Goal: Information Seeking & Learning: Learn about a topic

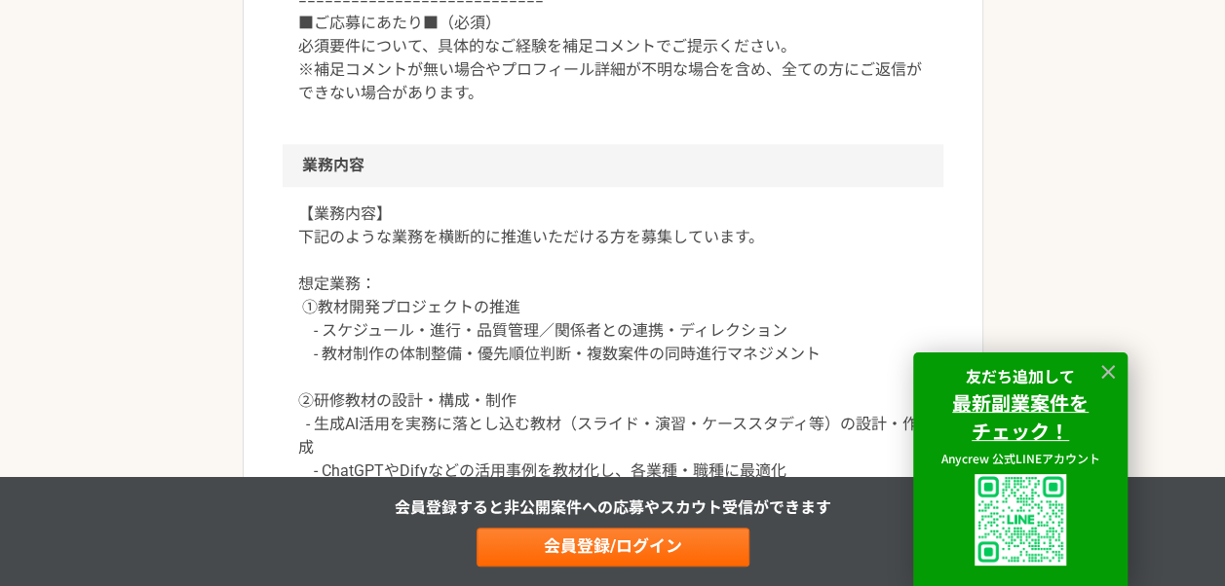
scroll to position [932, 0]
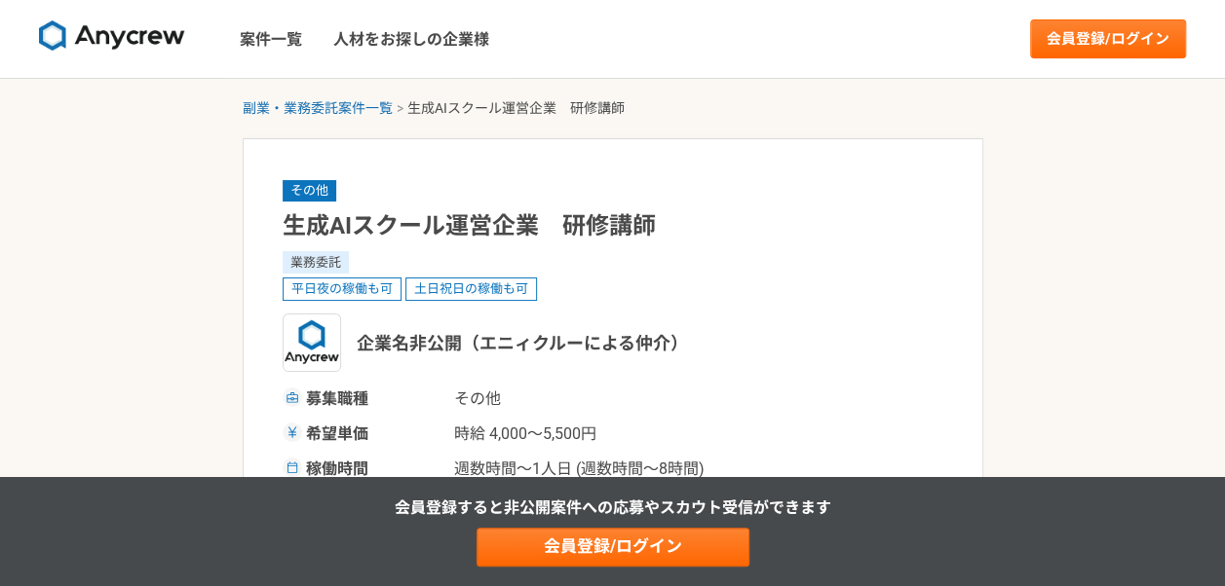
scroll to position [147, 0]
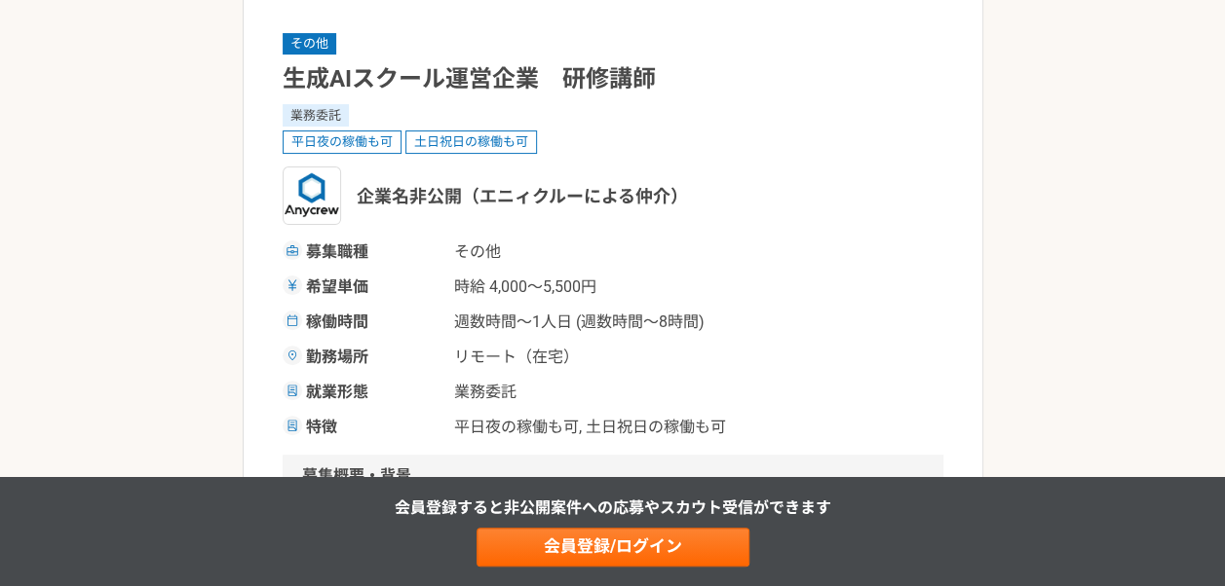
click at [729, 278] on div "希望単価 時給 4,000〜5,500円" at bounding box center [613, 287] width 661 height 23
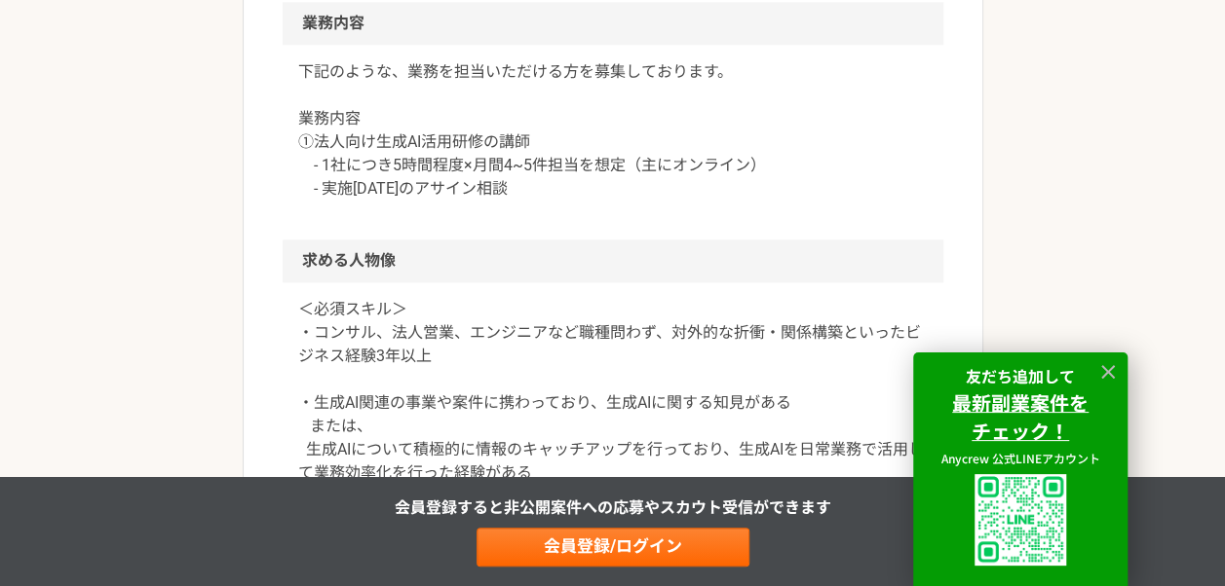
scroll to position [1059, 0]
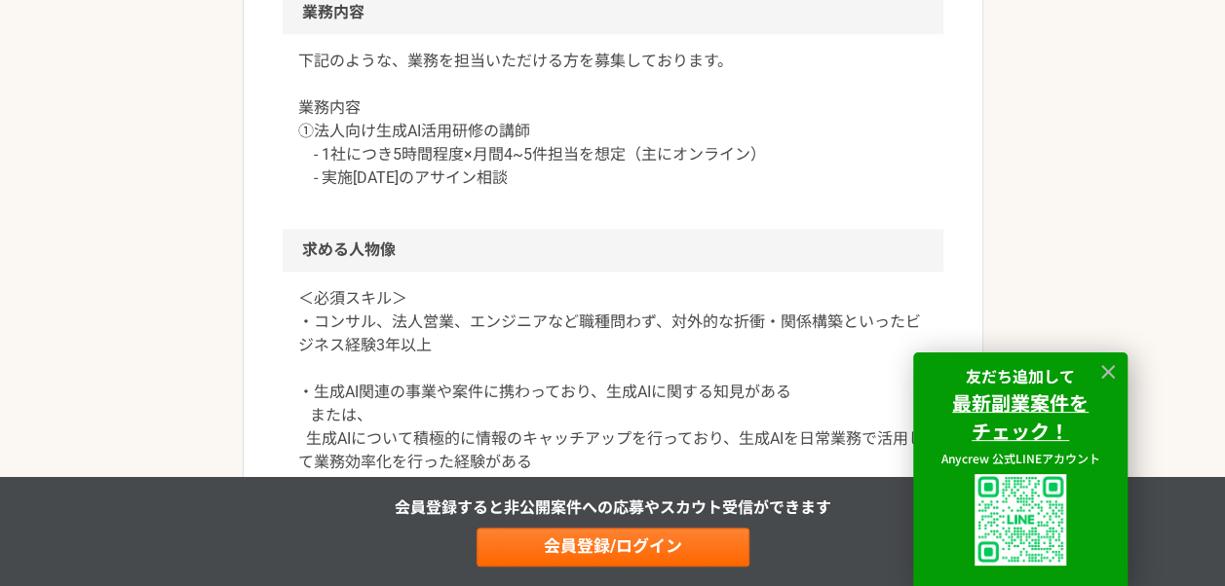
click at [132, 292] on div "副業・業務委託案件一覧 生成AIスクール運営企業　研修講師 その他 生成AIスクール運営企業　研修講師 業務委託 平日夜の稼働も可 土日祝日の稼働も可 企業名…" at bounding box center [612, 311] width 1225 height 2583
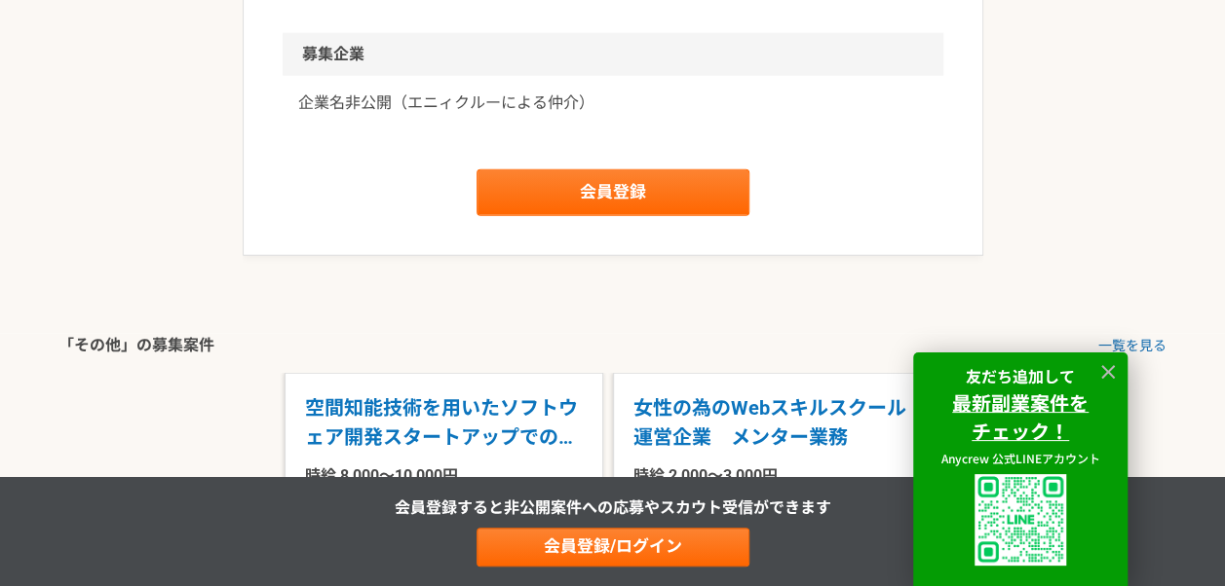
scroll to position [2334, 0]
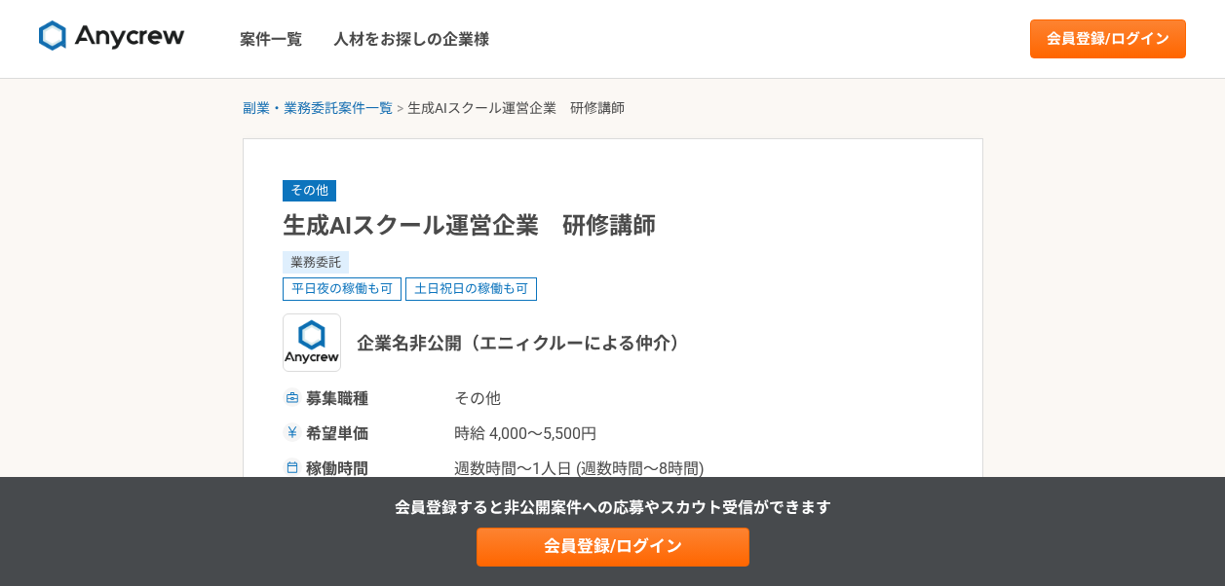
click at [255, 56] on link "案件一覧" at bounding box center [271, 39] width 94 height 78
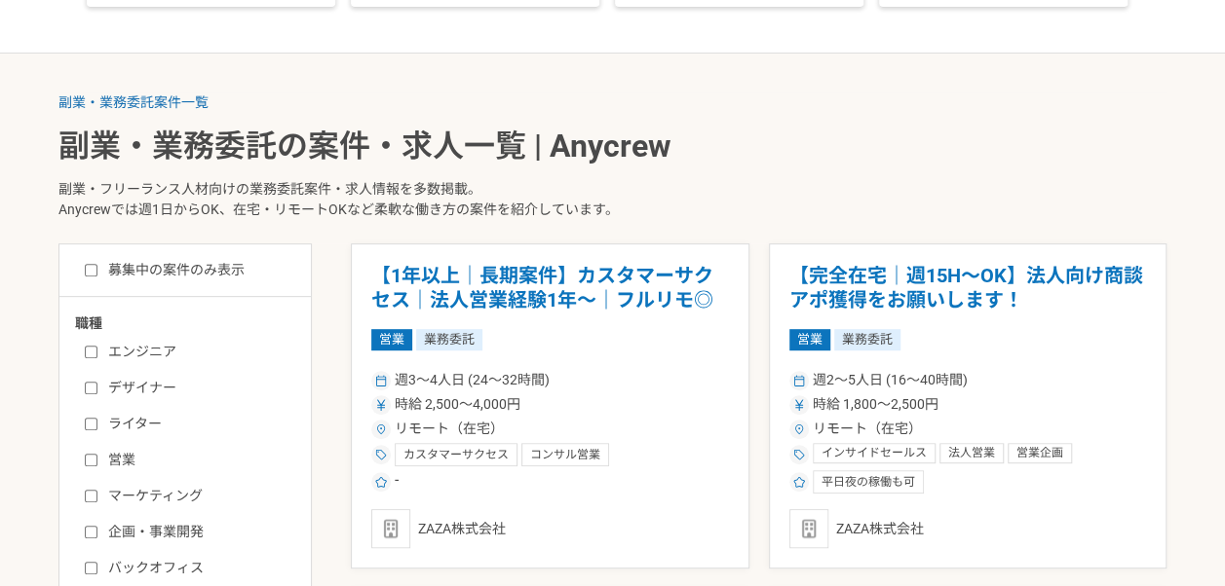
scroll to position [503, 0]
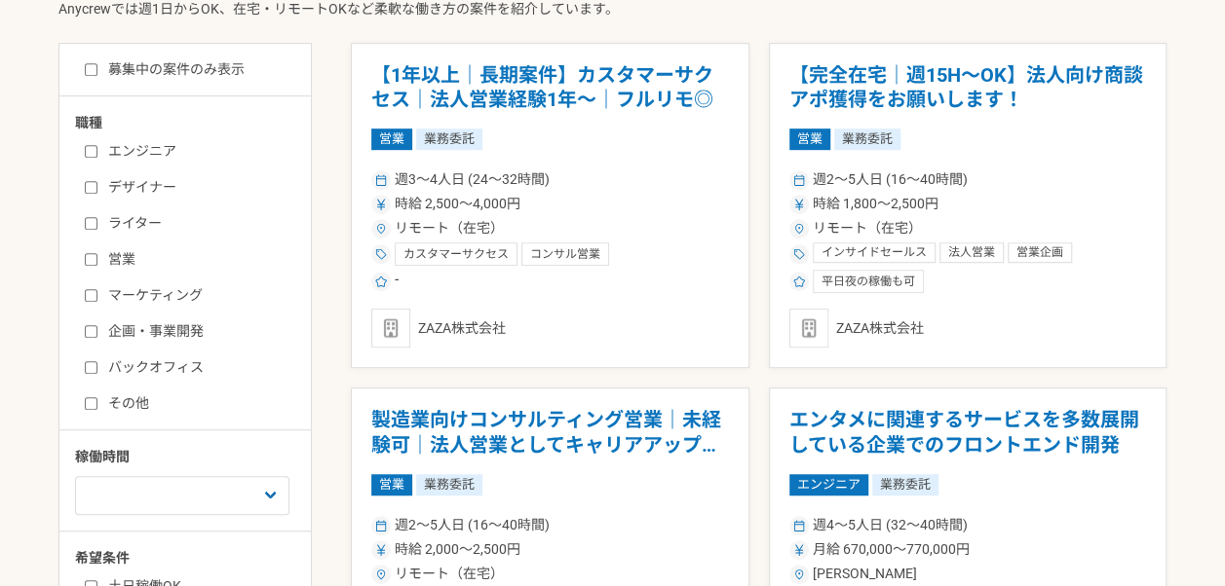
click at [106, 260] on label "営業" at bounding box center [197, 259] width 224 height 20
click at [97, 260] on input "営業" at bounding box center [91, 259] width 13 height 13
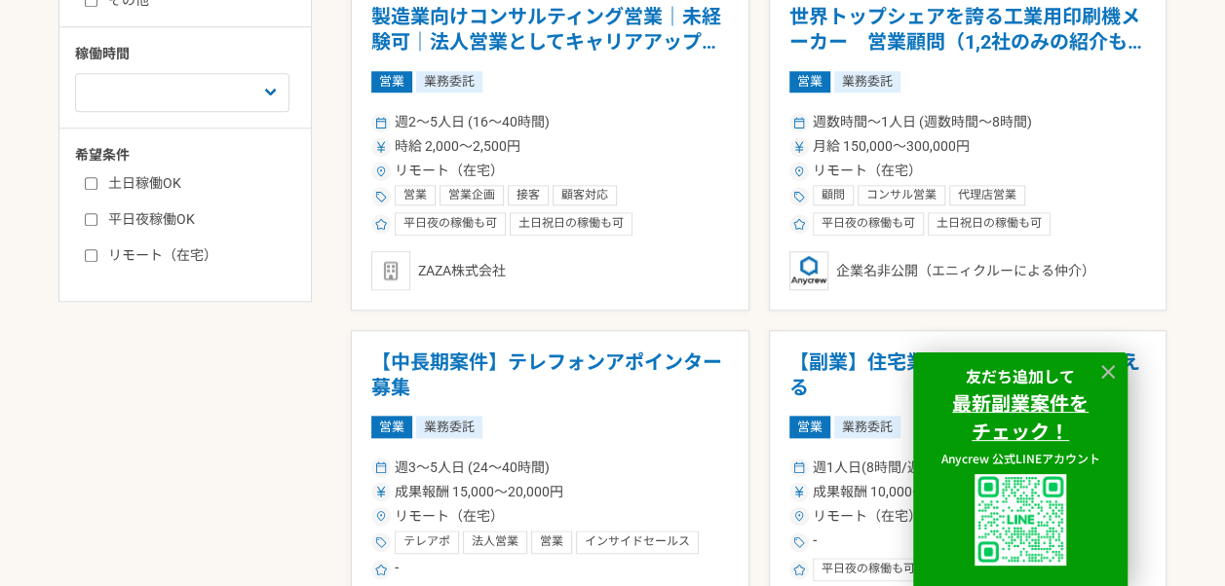
scroll to position [908, 0]
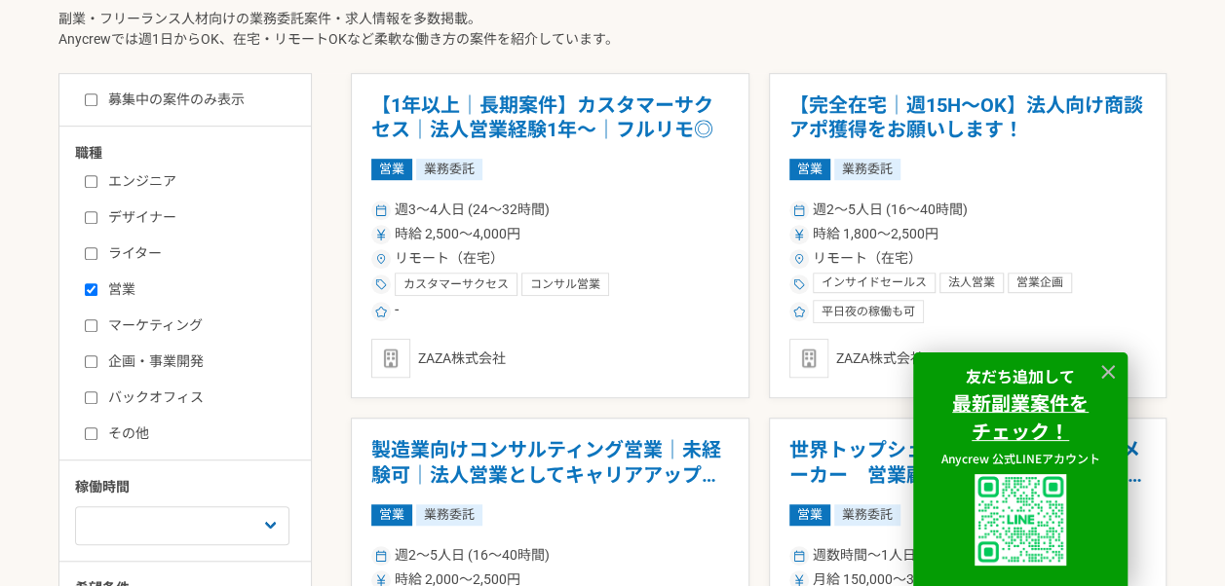
scroll to position [474, 0]
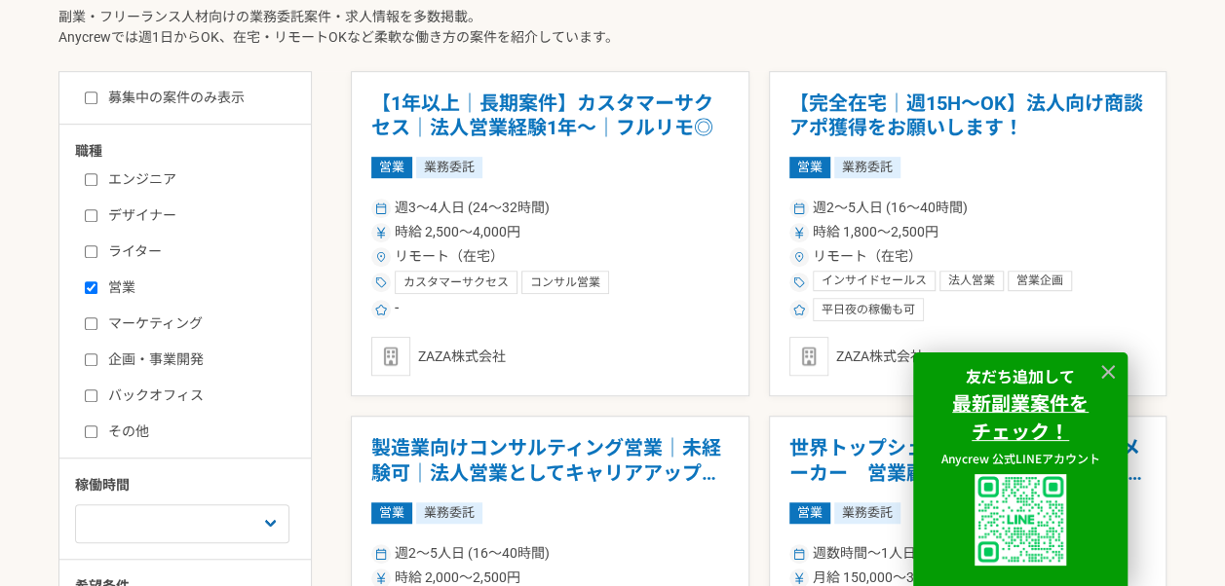
click at [126, 284] on label "営業" at bounding box center [197, 288] width 224 height 20
click at [97, 284] on input "営業" at bounding box center [91, 288] width 13 height 13
checkbox input "false"
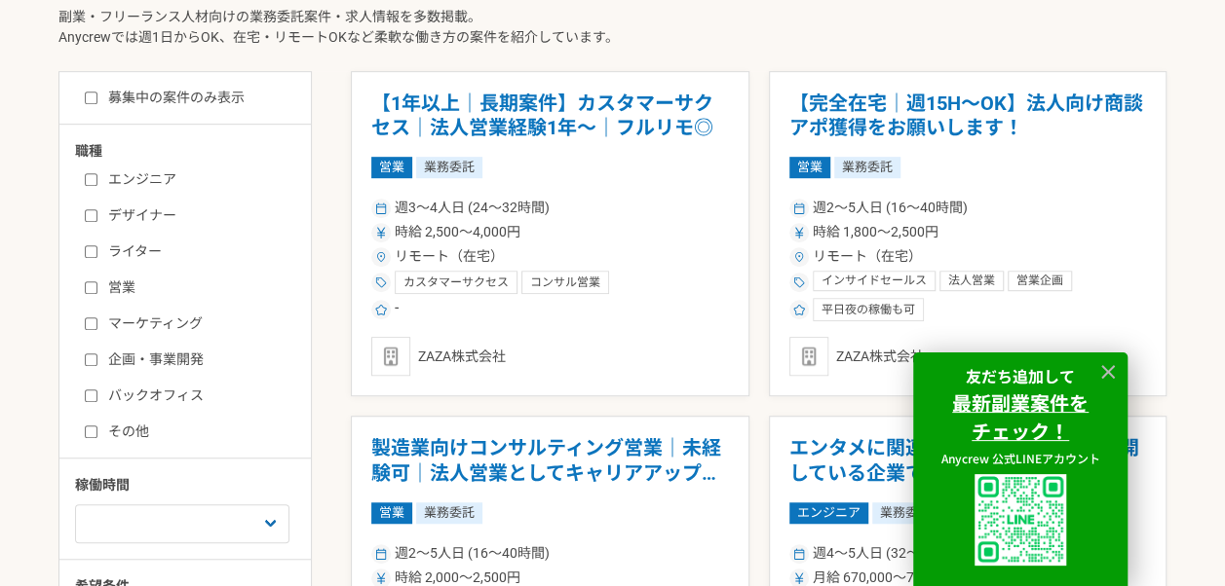
click at [143, 434] on label "その他" at bounding box center [197, 432] width 224 height 20
click at [97, 434] on input "その他" at bounding box center [91, 432] width 13 height 13
checkbox input "true"
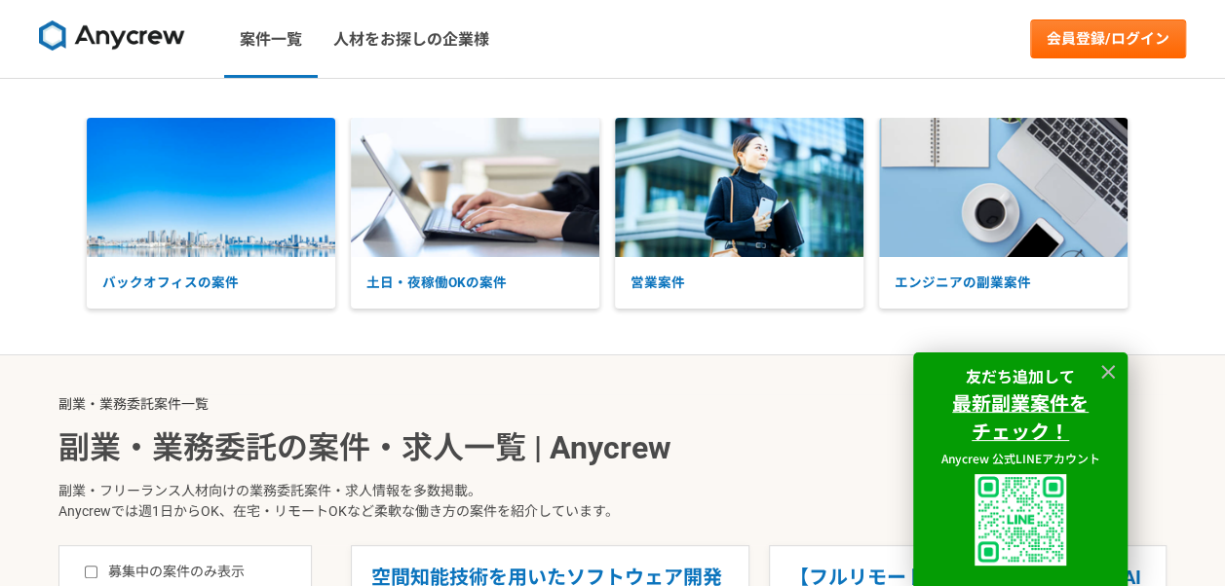
scroll to position [217, 0]
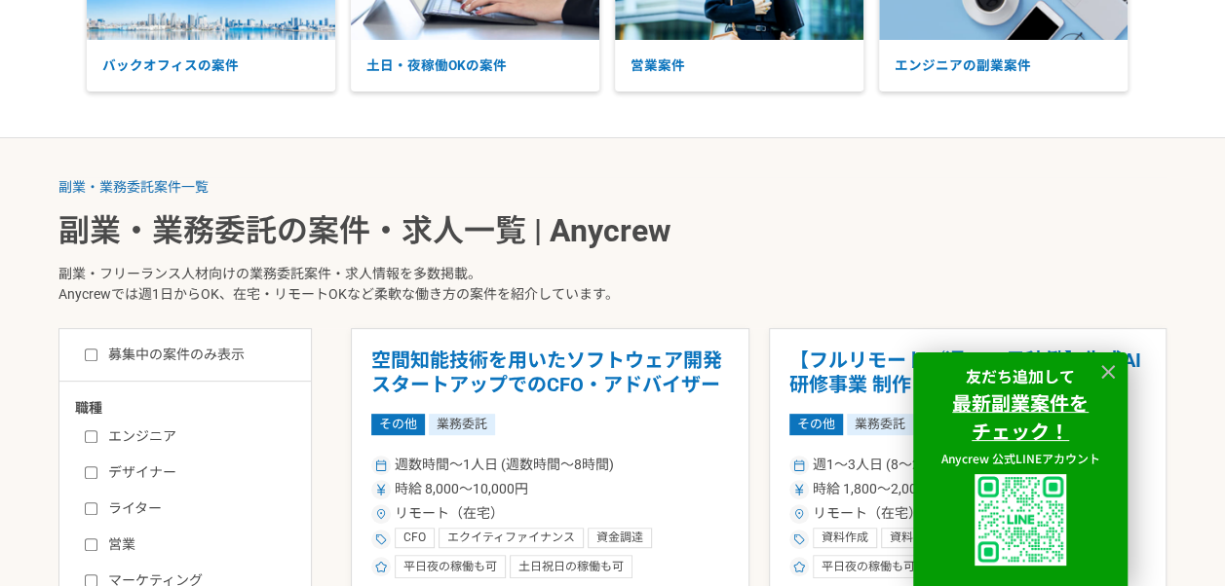
click at [155, 347] on label "募集中の案件のみ表示" at bounding box center [165, 355] width 160 height 20
click at [97, 349] on input "募集中の案件のみ表示" at bounding box center [91, 355] width 13 height 13
checkbox input "true"
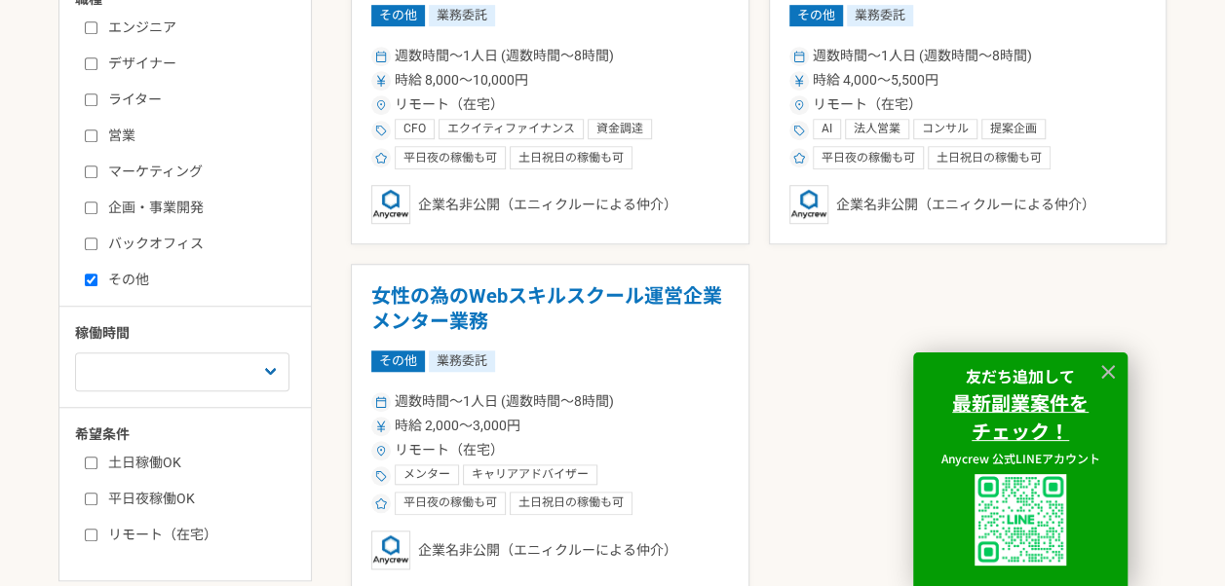
scroll to position [628, 0]
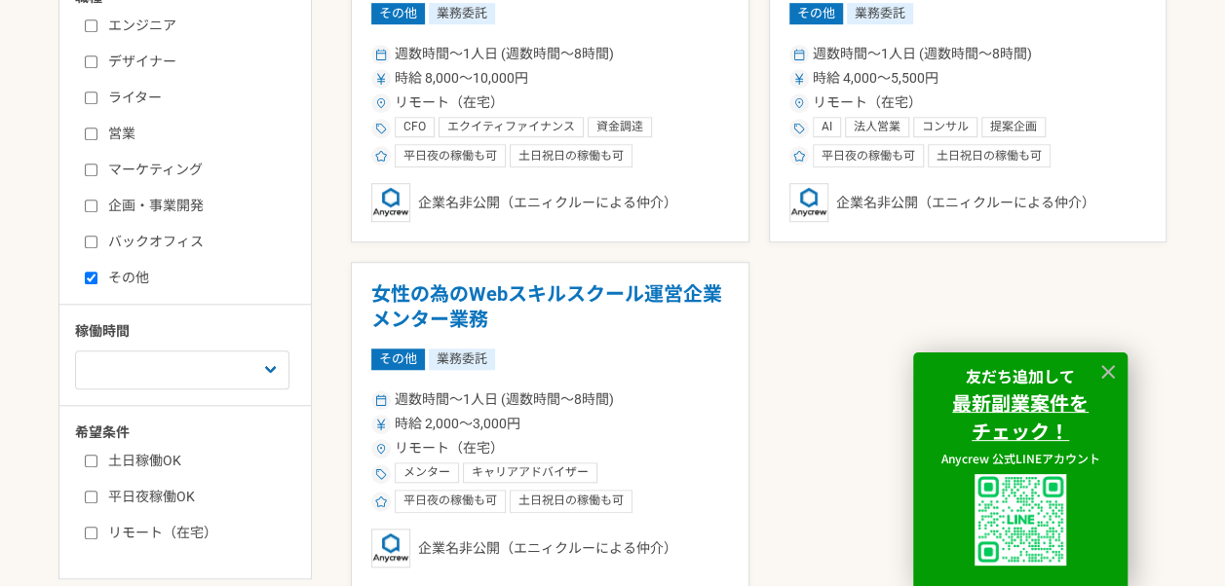
click at [123, 276] on label "その他" at bounding box center [197, 278] width 224 height 20
click at [97, 276] on input "その他" at bounding box center [91, 278] width 13 height 13
checkbox input "false"
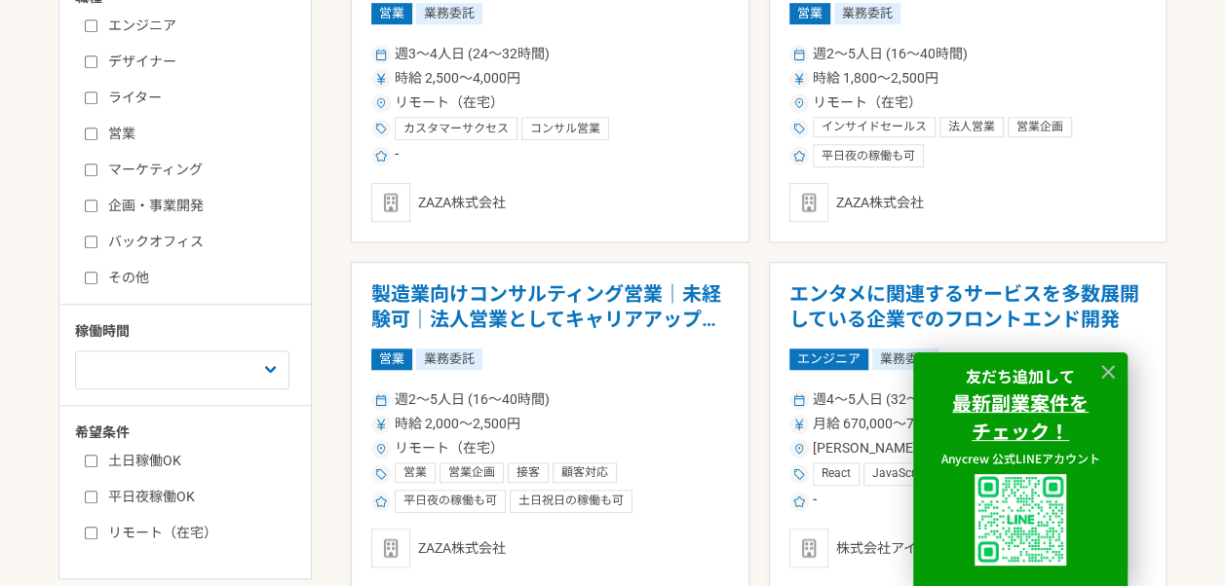
click at [105, 206] on label "企画・事業開発" at bounding box center [197, 206] width 224 height 20
click at [97, 206] on input "企画・事業開発" at bounding box center [91, 206] width 13 height 13
checkbox input "true"
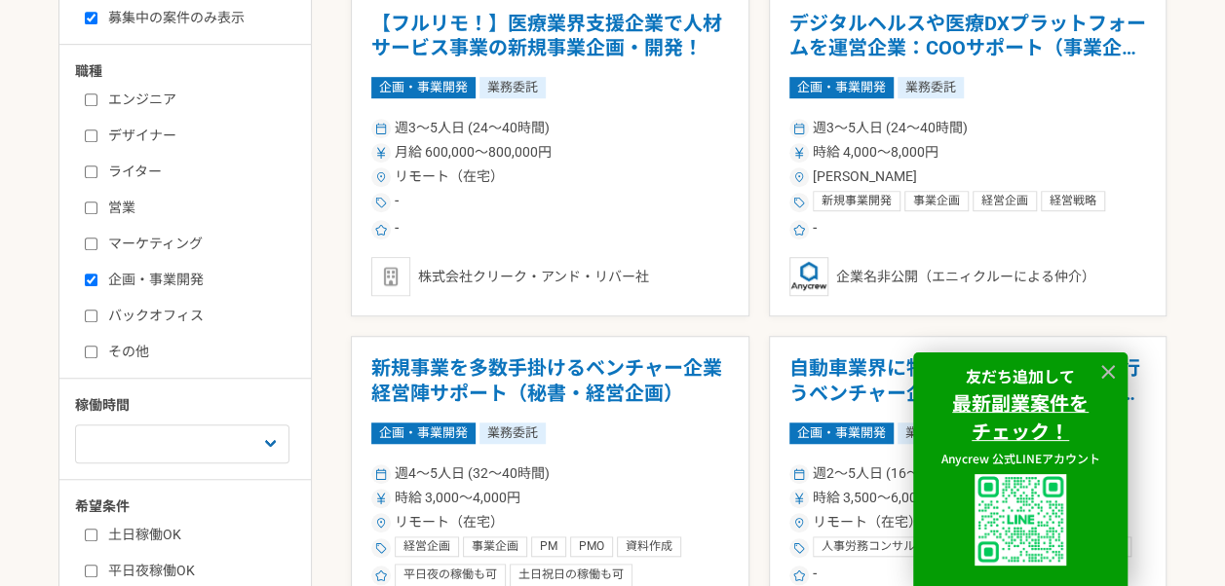
scroll to position [544, 0]
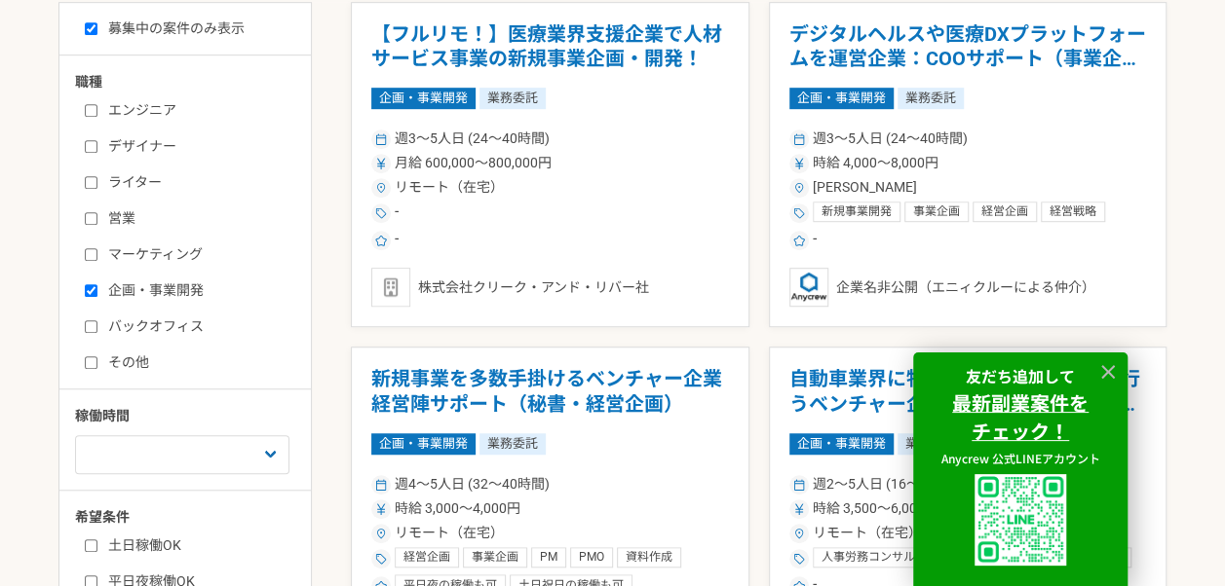
drag, startPoint x: 334, startPoint y: 353, endPoint x: 308, endPoint y: 322, distance: 40.8
click at [308, 322] on label "バックオフィス" at bounding box center [197, 327] width 224 height 20
click at [97, 322] on input "バックオフィス" at bounding box center [91, 327] width 13 height 13
checkbox input "true"
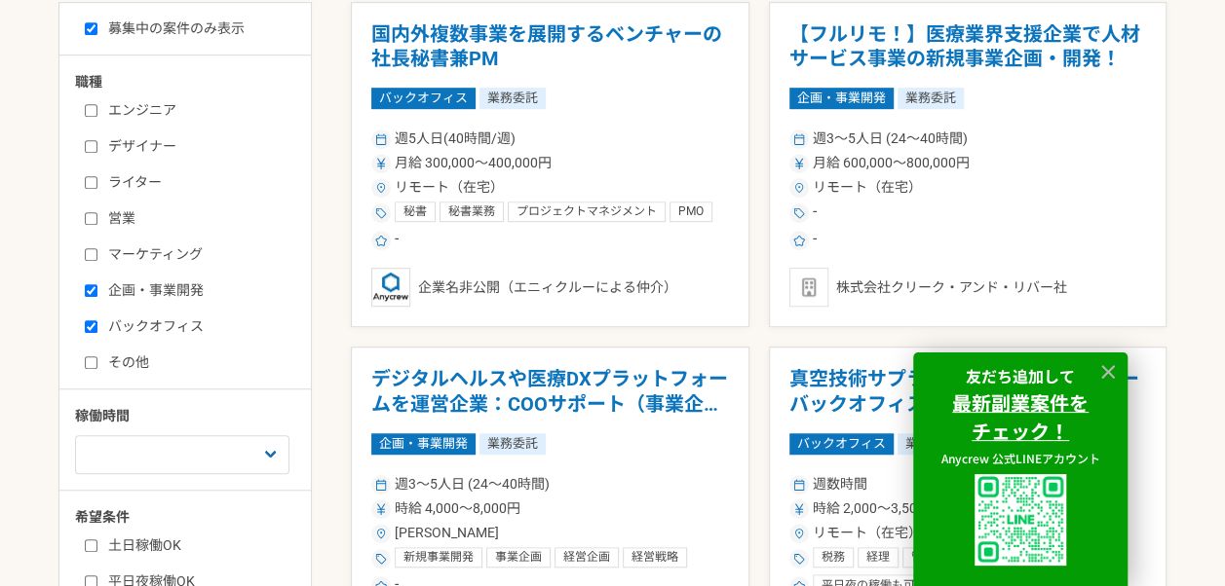
click at [192, 291] on label "企画・事業開発" at bounding box center [197, 291] width 224 height 20
click at [97, 291] on input "企画・事業開発" at bounding box center [91, 290] width 13 height 13
checkbox input "false"
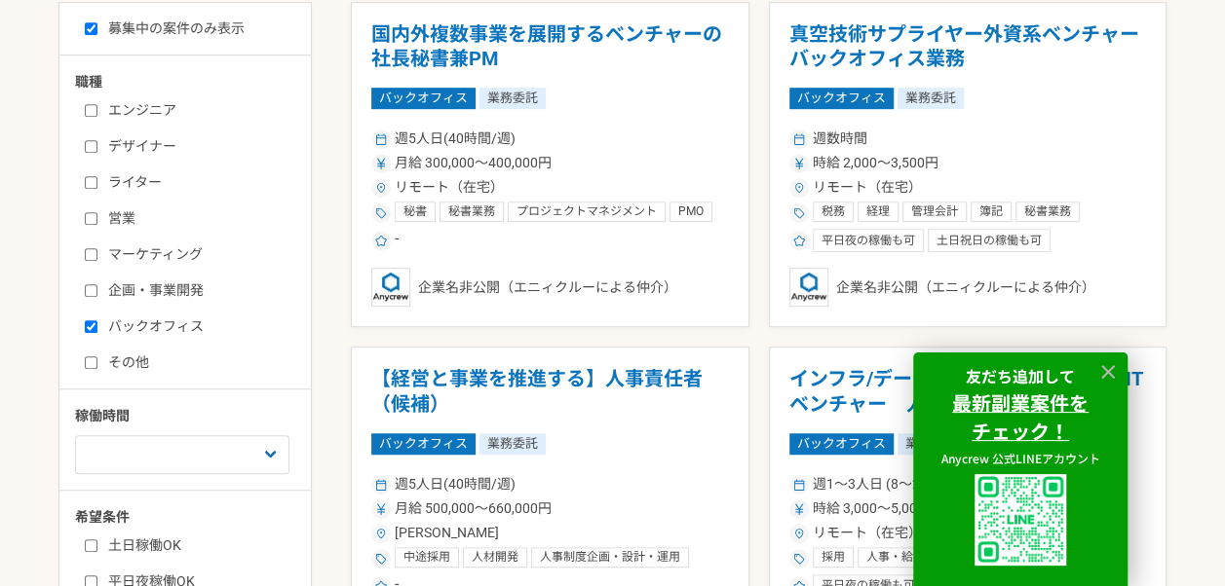
click at [179, 318] on label "バックオフィス" at bounding box center [197, 327] width 224 height 20
click at [97, 321] on input "バックオフィス" at bounding box center [91, 327] width 13 height 13
checkbox input "false"
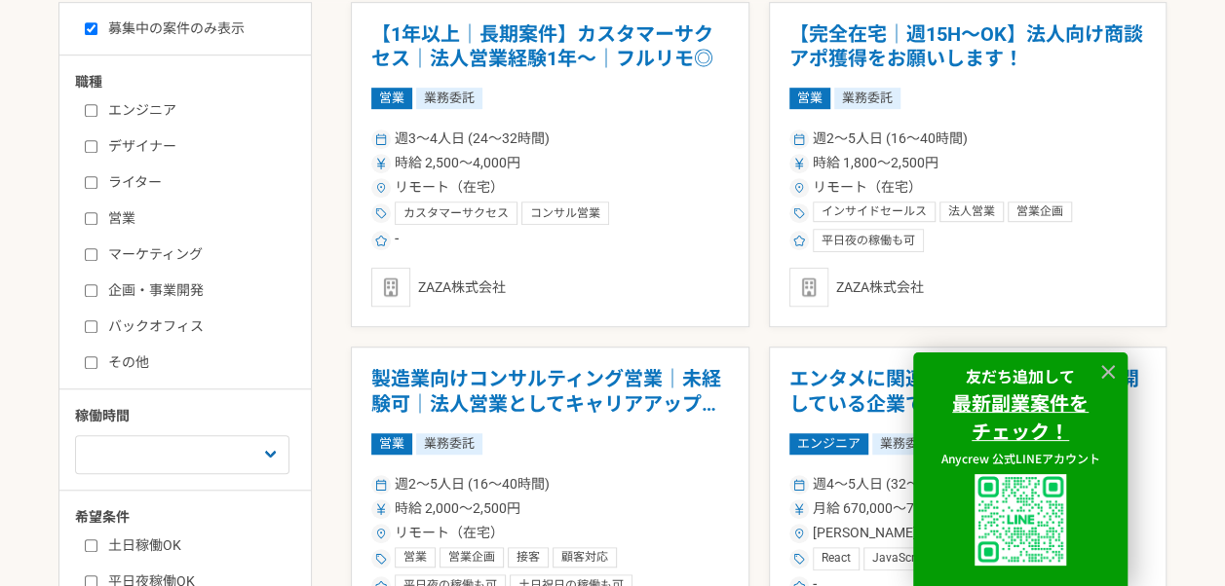
click at [186, 279] on div "エンジニア デザイナー ライター 営業 マーケティング 企画・事業開発 バックオフィス その他" at bounding box center [192, 234] width 234 height 279
click at [232, 286] on label "企画・事業開発" at bounding box center [197, 291] width 224 height 20
click at [97, 286] on input "企画・事業開発" at bounding box center [91, 290] width 13 height 13
checkbox input "true"
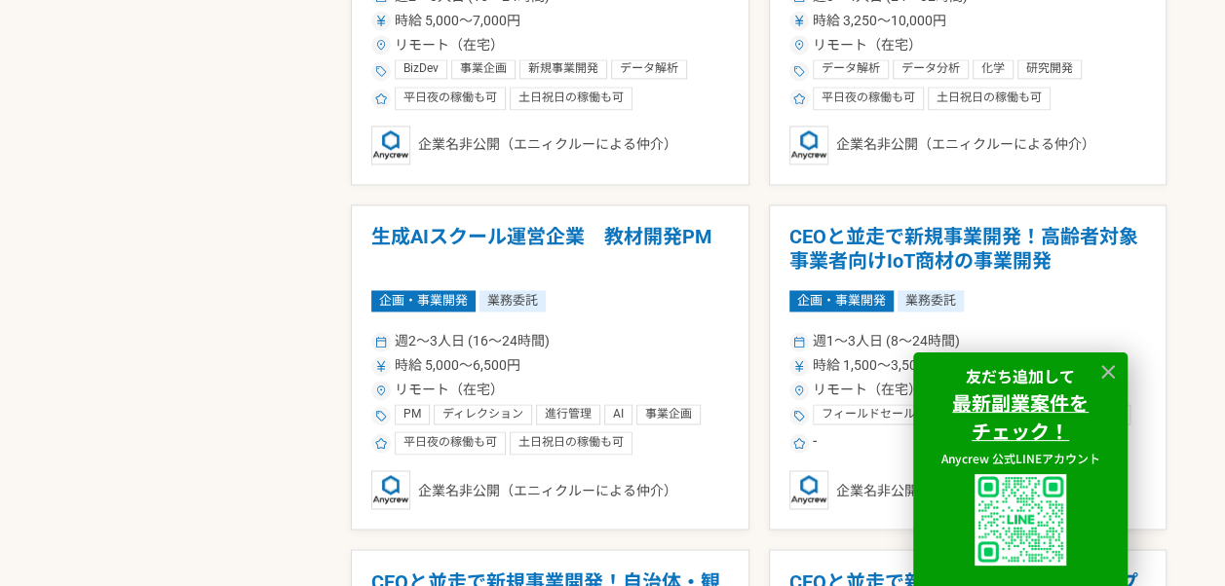
scroll to position [1377, 0]
drag, startPoint x: 242, startPoint y: 265, endPoint x: 144, endPoint y: 266, distance: 97.4
click at [144, 266] on div "募集中の案件のみ表示 職種 エンジニア デザイナー ライター 営業 マーケティング 企画・事業開発 バックオフィス その他 稼働時間 週1人日（8時間）以下 …" at bounding box center [612, 254] width 1108 height 2171
drag, startPoint x: 144, startPoint y: 266, endPoint x: 59, endPoint y: 245, distance: 87.4
click at [59, 245] on div "募集中の案件のみ表示 職種 エンジニア デザイナー ライター 営業 マーケティング 企画・事業開発 バックオフィス その他 稼働時間 週1人日（8時間）以下 …" at bounding box center [612, 254] width 1108 height 2171
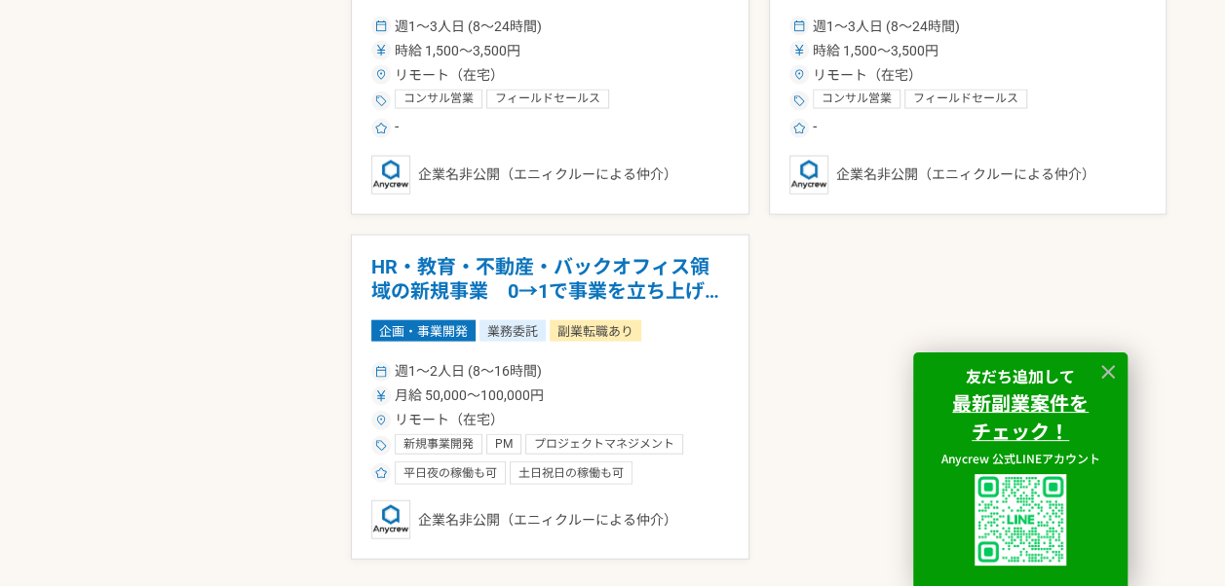
scroll to position [2039, 0]
click at [436, 286] on h1 "HR・教育・不動産・バックオフィス領域の新規事業　0→1で事業を立ち上げたい方" at bounding box center [550, 279] width 358 height 50
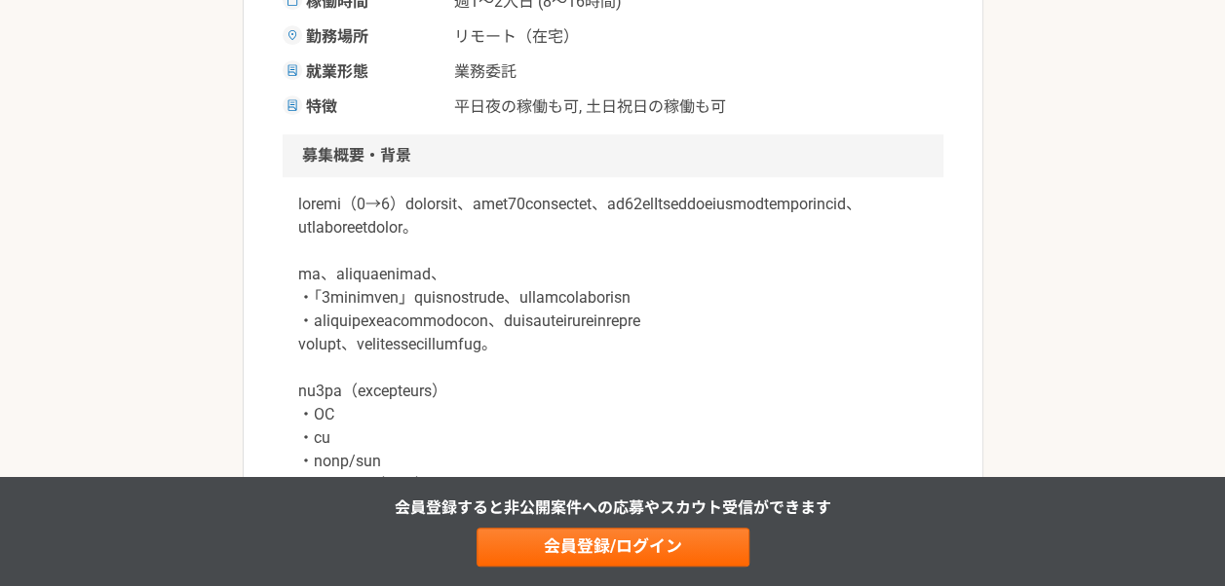
scroll to position [504, 0]
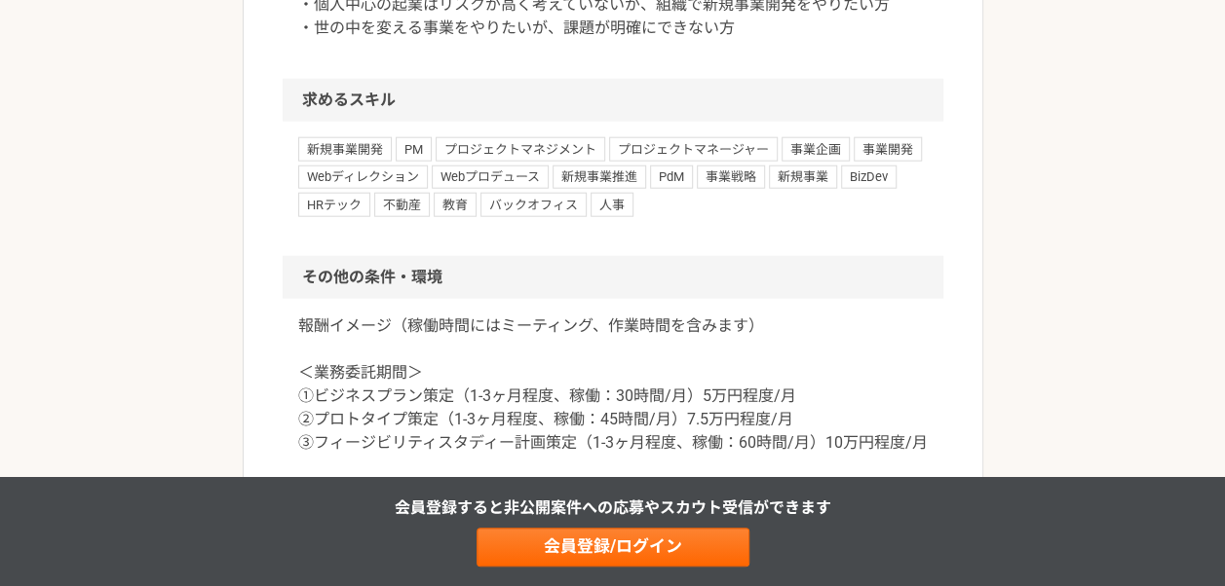
scroll to position [2378, 0]
